Goal: Contribute content

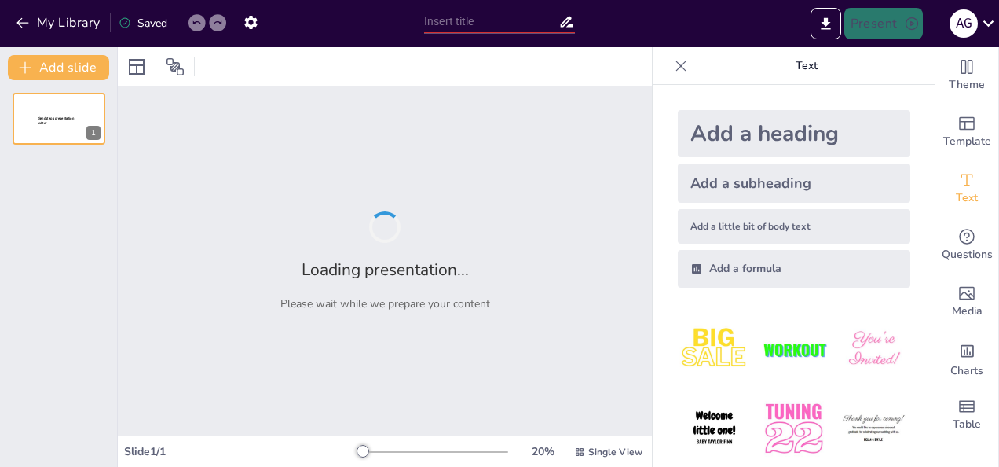
type input "La Civilización Maya"
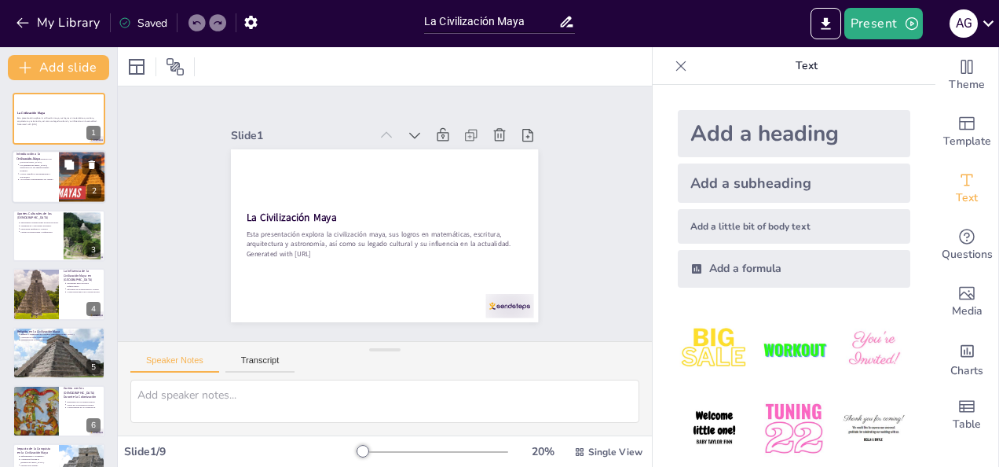
click at [46, 179] on p "Un profundo entendimiento del tiempo." at bounding box center [37, 179] width 35 height 3
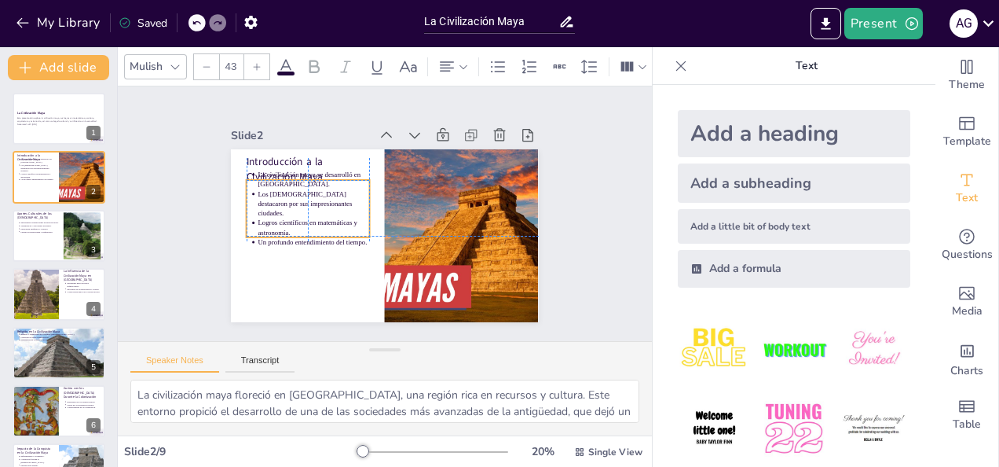
click at [401, 220] on ul "La civilización maya se desarrolló en [GEOGRAPHIC_DATA]. Los [DEMOGRAPHIC_DATA]…" at bounding box center [462, 219] width 123 height 77
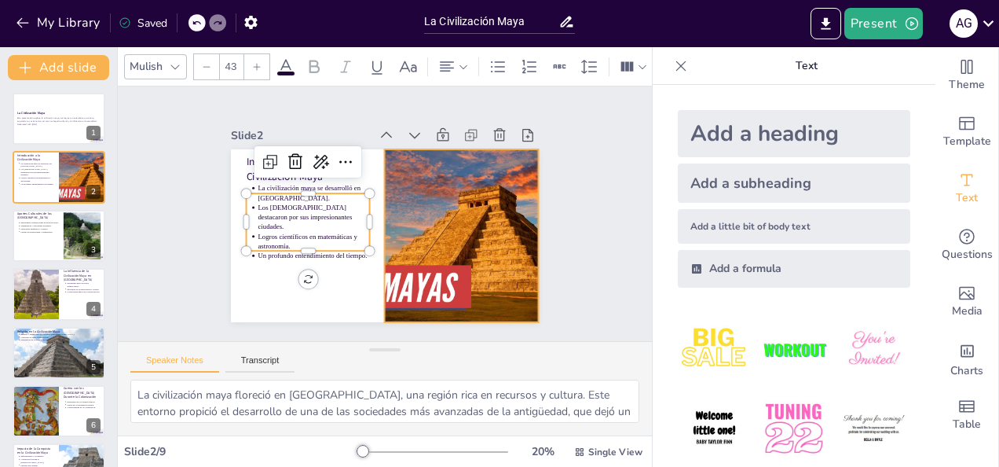
click at [441, 225] on div at bounding box center [440, 270] width 353 height 303
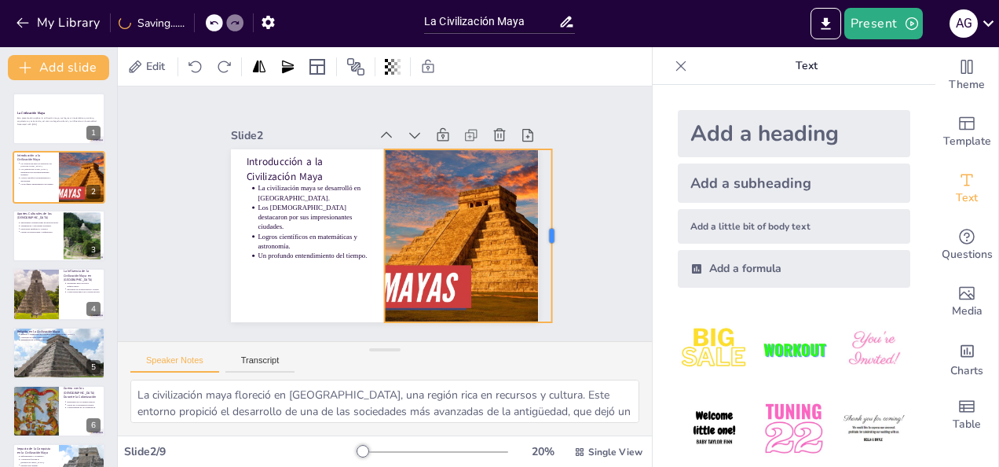
drag, startPoint x: 530, startPoint y: 225, endPoint x: 542, endPoint y: 223, distance: 12.7
click at [542, 277] on div at bounding box center [499, 345] width 125 height 137
drag, startPoint x: 542, startPoint y: 223, endPoint x: 526, endPoint y: 223, distance: 15.7
click at [416, 341] on div at bounding box center [330, 365] width 172 height 48
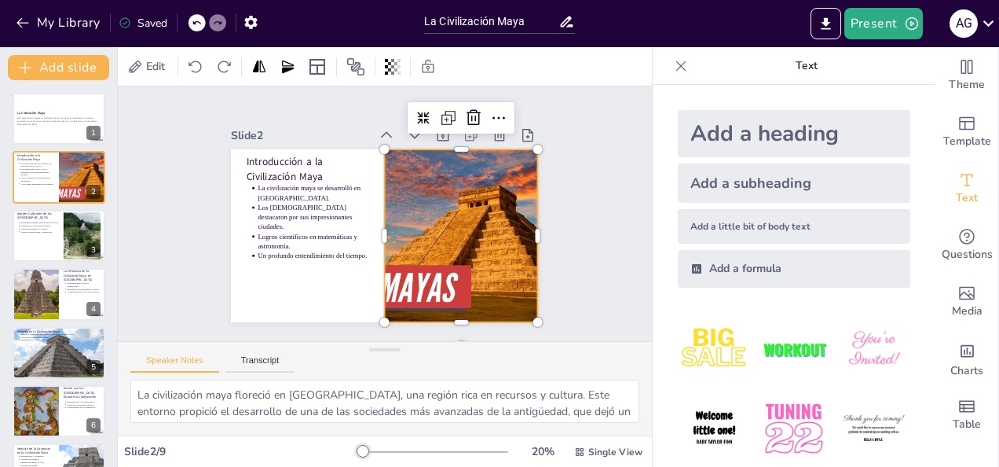
scroll to position [25, 0]
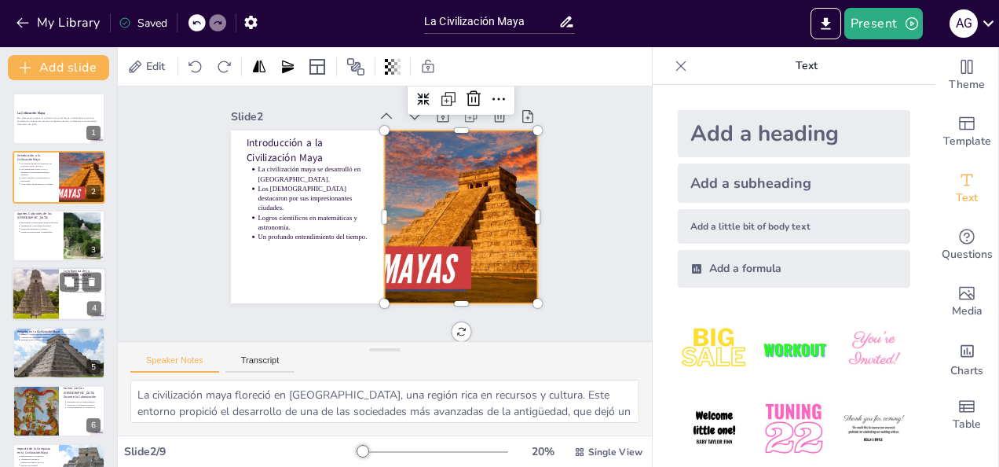
click at [82, 288] on div at bounding box center [81, 282] width 42 height 19
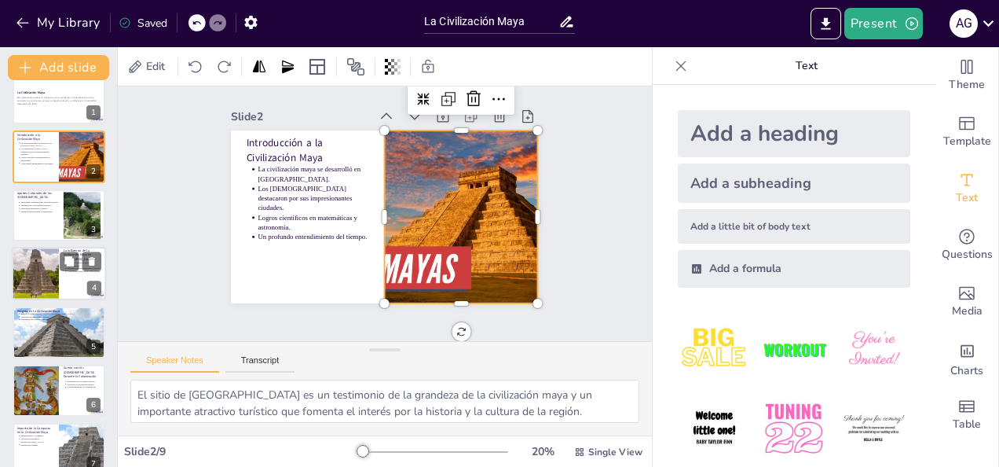
scroll to position [0, 0]
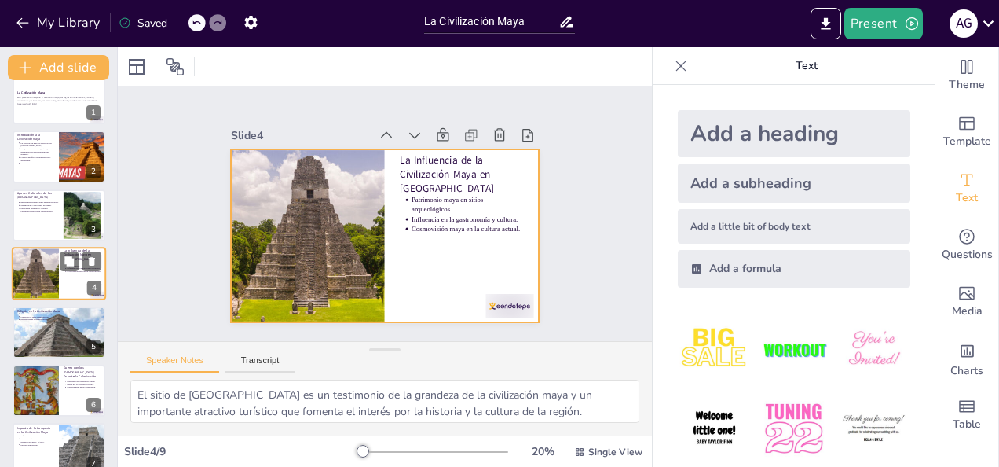
click at [82, 288] on div at bounding box center [59, 273] width 94 height 53
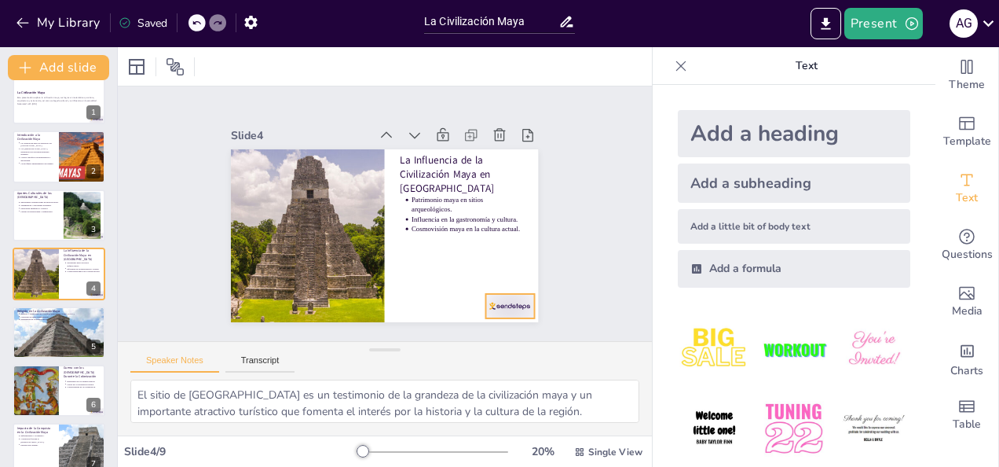
click at [335, 100] on div at bounding box center [307, 79] width 53 height 42
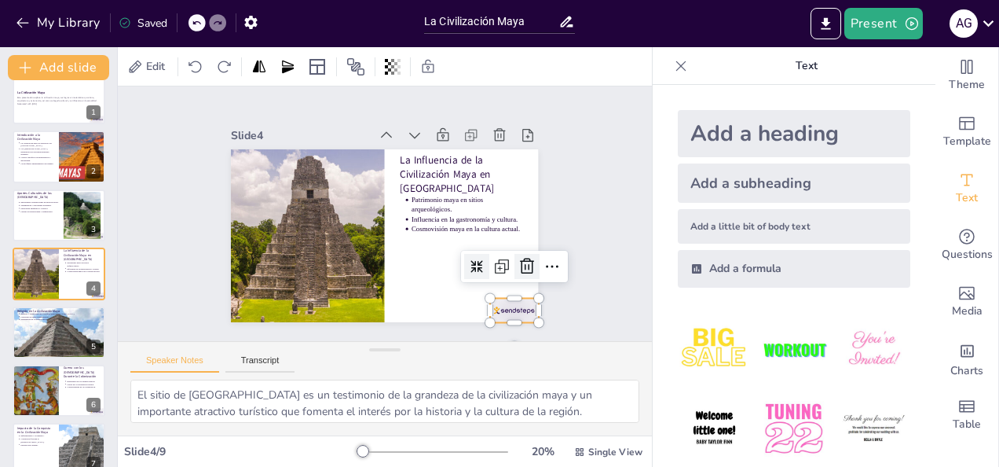
click at [468, 335] on icon at bounding box center [455, 348] width 27 height 27
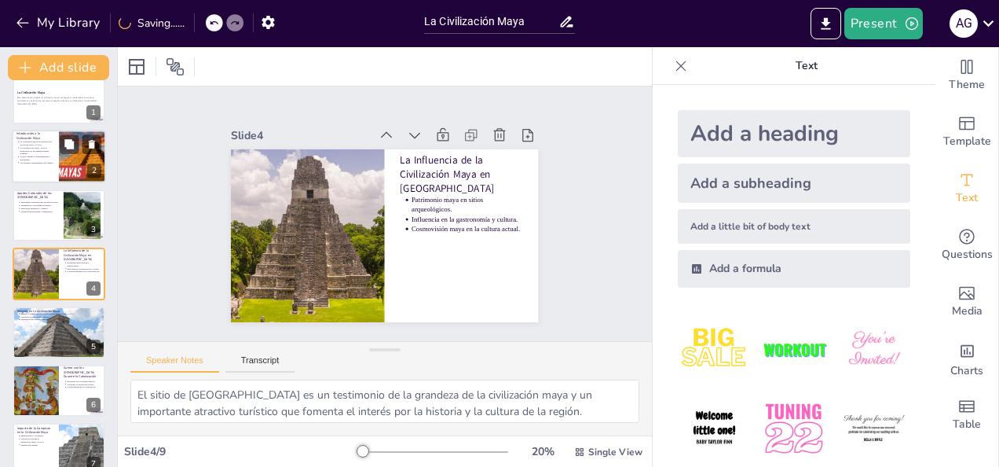
click at [57, 146] on div at bounding box center [59, 156] width 94 height 53
type textarea "La civilización maya floreció en [GEOGRAPHIC_DATA], una región rica en recursos…"
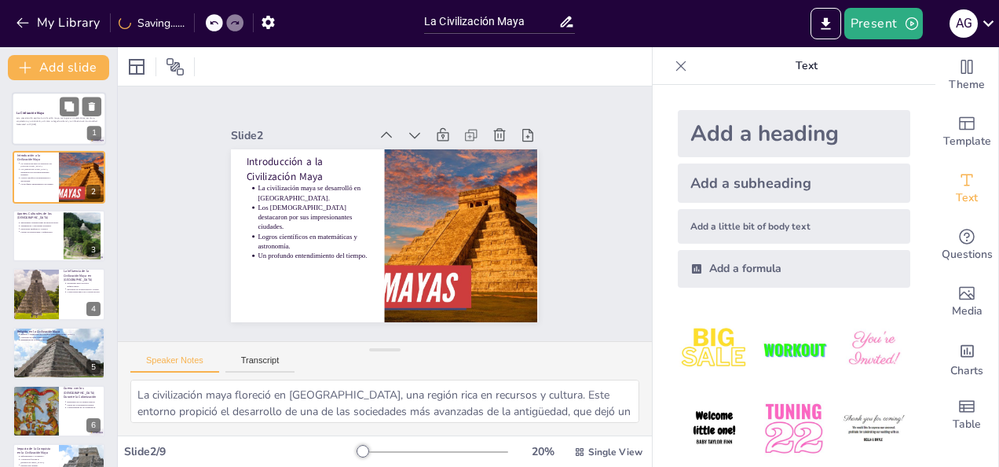
click at [50, 133] on div at bounding box center [59, 118] width 94 height 53
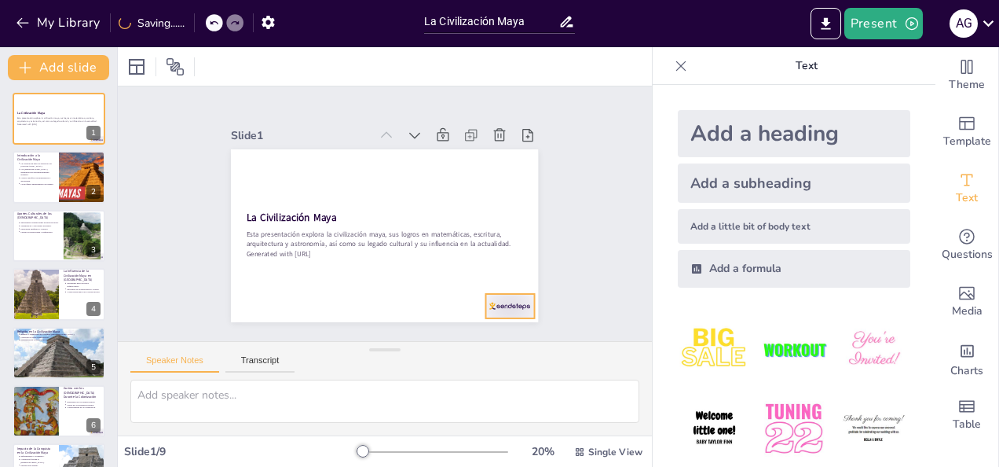
click at [489, 328] on div at bounding box center [461, 349] width 53 height 42
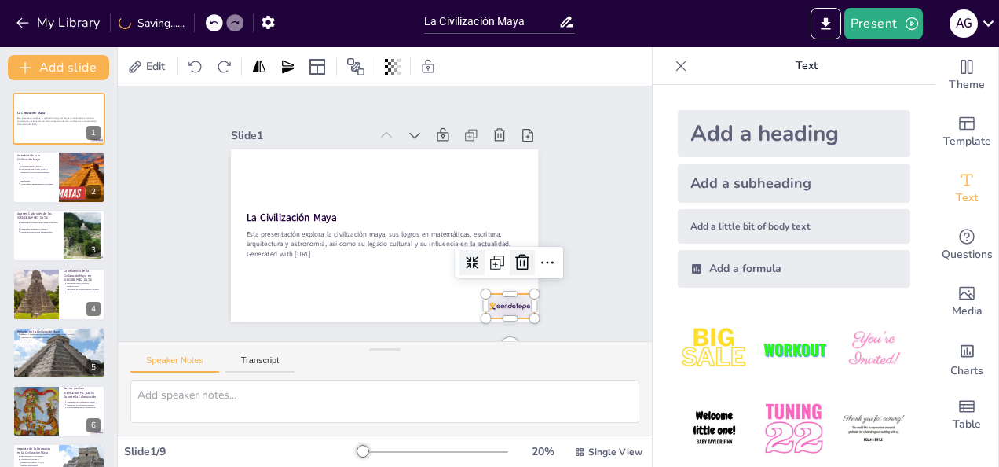
click at [482, 321] on icon at bounding box center [468, 334] width 27 height 27
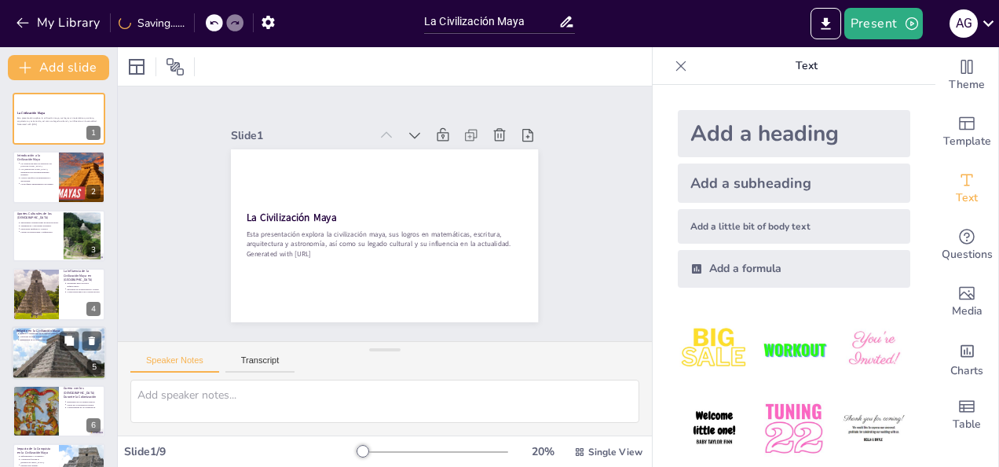
click at [36, 349] on div at bounding box center [58, 352] width 106 height 53
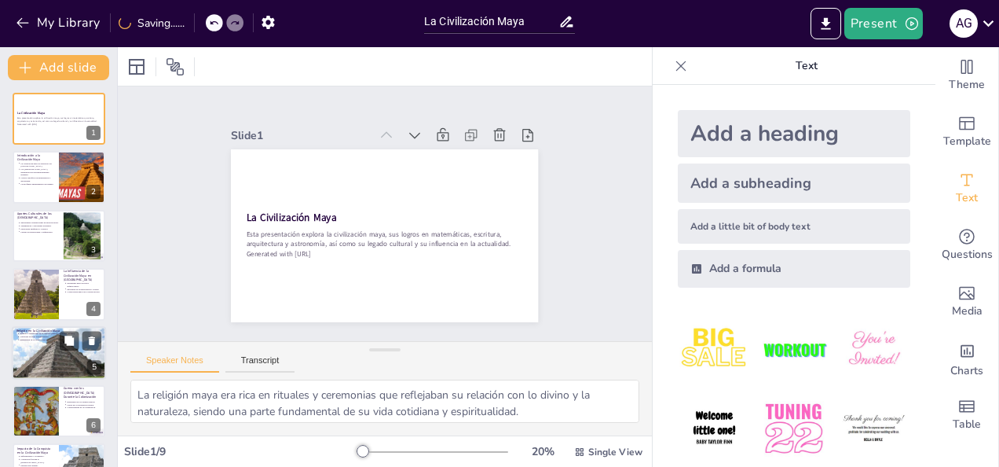
scroll to position [79, 0]
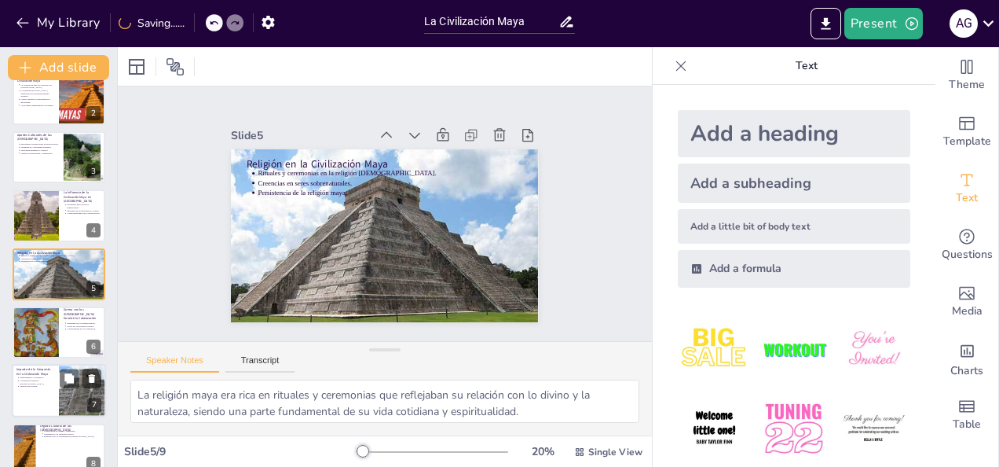
click at [43, 389] on div at bounding box center [59, 391] width 94 height 53
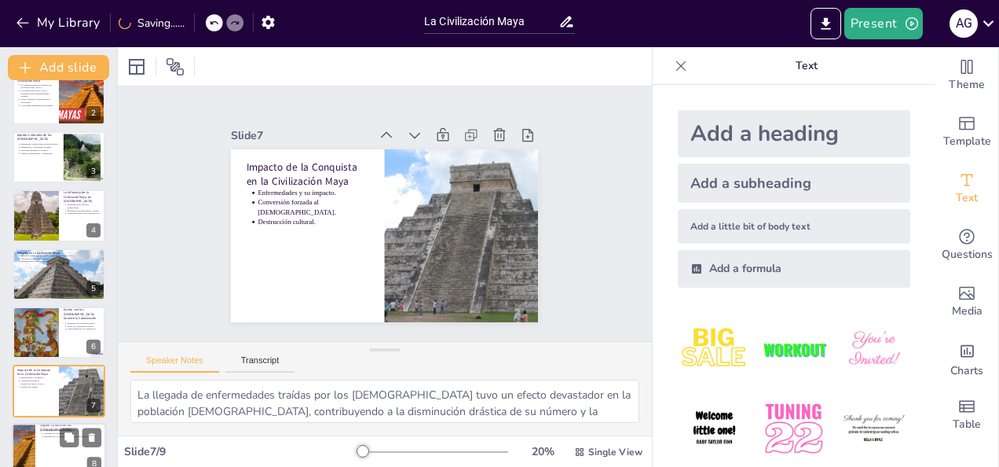
scroll to position [158, 0]
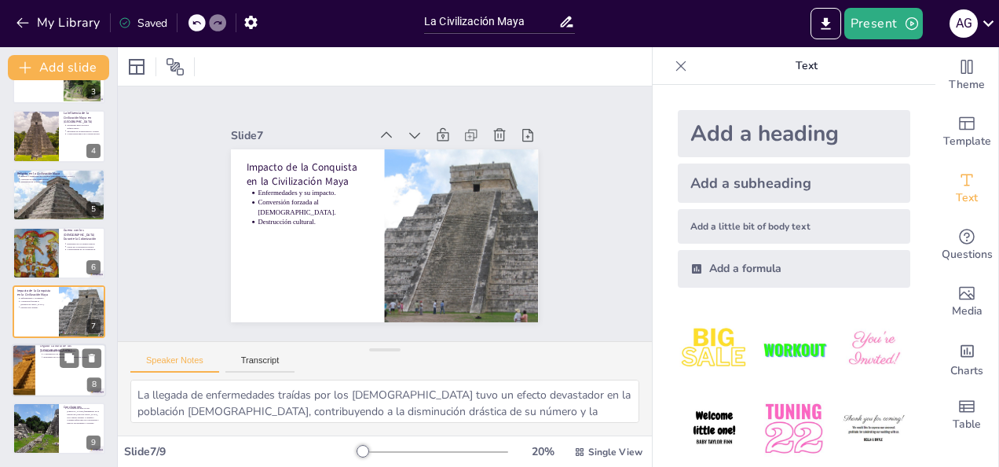
click at [61, 371] on div at bounding box center [59, 369] width 94 height 53
type textarea "La conservación de la lengua y tradiciones mayas es vital para la identidad cul…"
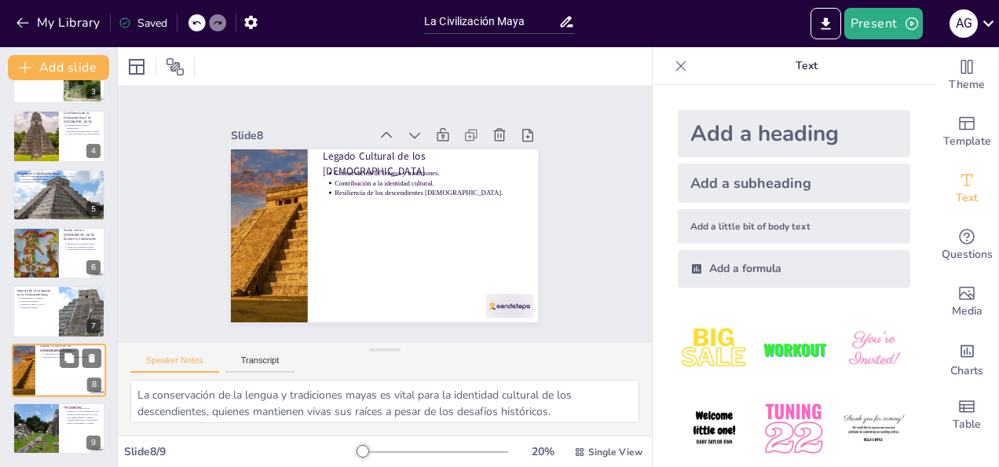
click at [61, 372] on div at bounding box center [59, 369] width 94 height 53
click at [42, 411] on div at bounding box center [35, 427] width 93 height 53
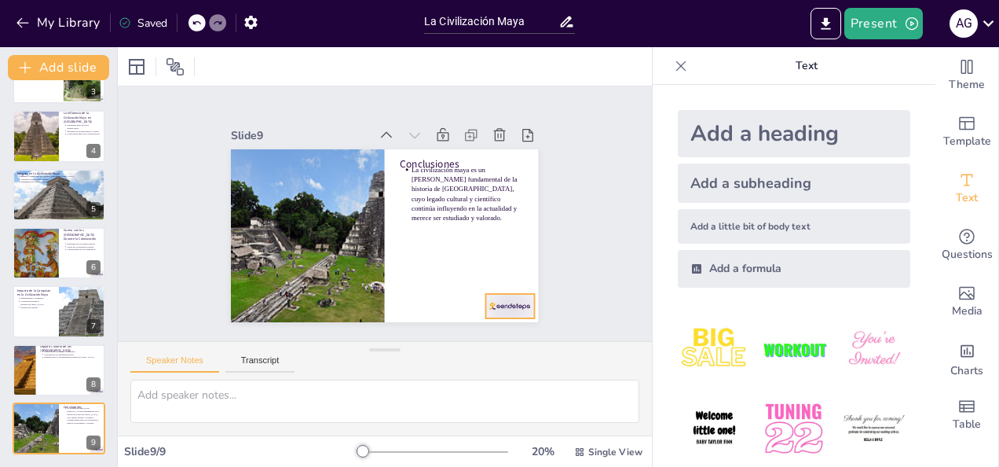
click at [495, 301] on div at bounding box center [510, 306] width 48 height 24
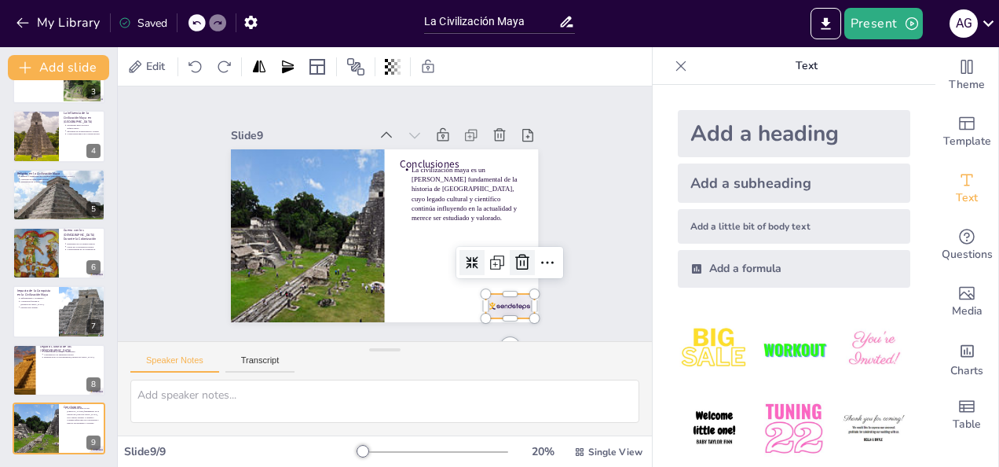
click at [511, 250] on div at bounding box center [522, 262] width 25 height 25
